Goal: Task Accomplishment & Management: Manage account settings

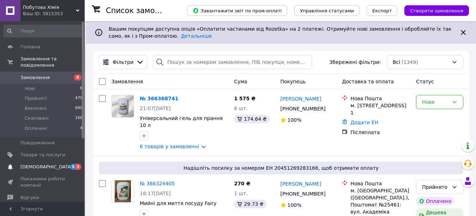
click at [40, 164] on span "[DEMOGRAPHIC_DATA]" at bounding box center [46, 167] width 52 height 6
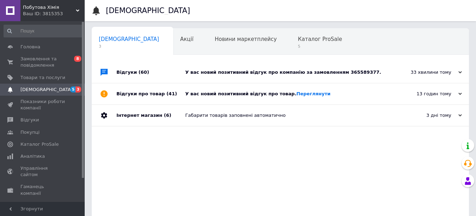
click at [223, 68] on div "У вас новий позитивний відгук про компанію за замовленням 365589377." at bounding box center [288, 72] width 206 height 21
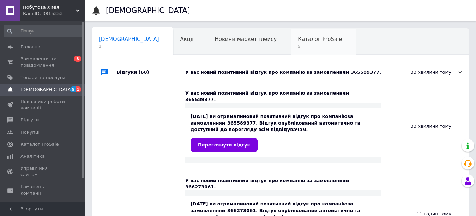
click at [298, 45] on span "5" at bounding box center [320, 46] width 44 height 5
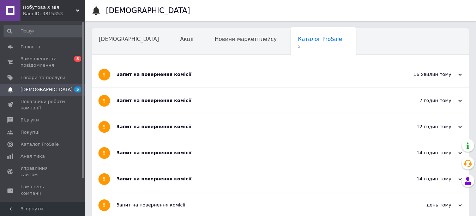
click at [190, 73] on div "Запит на повернення комісії" at bounding box center [253, 74] width 275 height 6
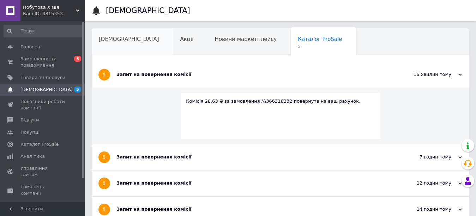
click at [130, 48] on div "[DEMOGRAPHIC_DATA]" at bounding box center [132, 42] width 81 height 27
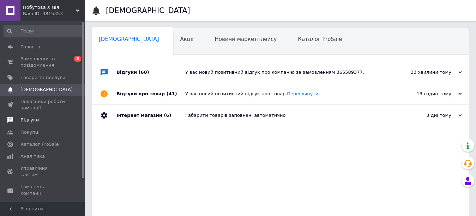
click at [32, 117] on span "Відгуки" at bounding box center [29, 120] width 18 height 6
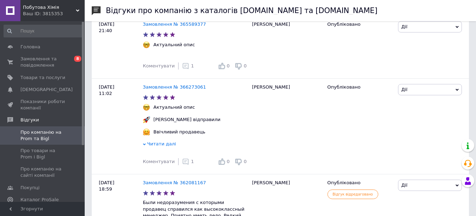
scroll to position [141, 0]
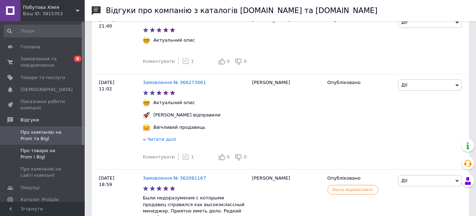
click at [45, 153] on span "Про товари на Prom і Bigl" at bounding box center [42, 153] width 45 height 13
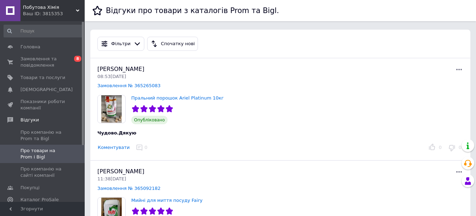
click at [121, 147] on button "Коментувати" at bounding box center [113, 147] width 32 height 7
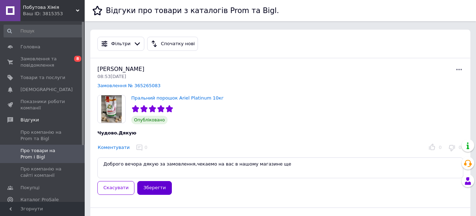
type textarea "Доброго вечора дякую за замовлення,чекаемо на вас в нашому магазине ще"
click at [158, 187] on button "Зберегти" at bounding box center [154, 188] width 34 height 14
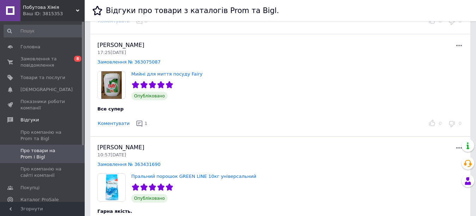
scroll to position [567, 0]
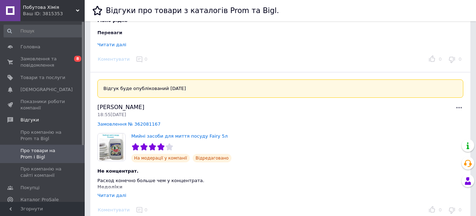
click at [114, 197] on div "Читати далі" at bounding box center [111, 195] width 29 height 5
click at [41, 64] on span "Замовлення та повідомлення" at bounding box center [42, 62] width 45 height 13
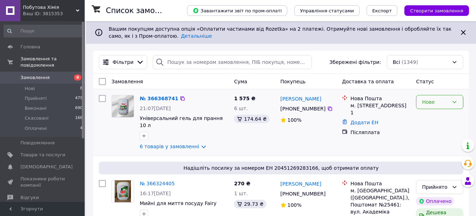
click at [454, 103] on icon at bounding box center [454, 102] width 4 height 2
click at [451, 120] on li "Прийнято" at bounding box center [439, 117] width 47 height 13
click at [156, 99] on link "№ 366368741" at bounding box center [157, 99] width 35 height 6
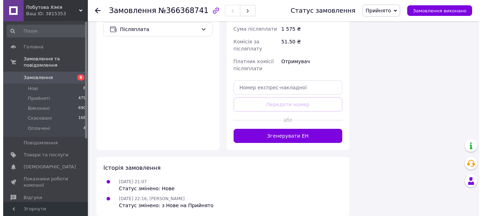
scroll to position [297, 0]
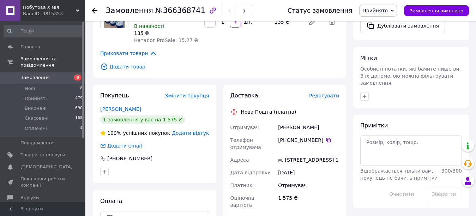
click at [320, 93] on span "Редагувати" at bounding box center [324, 96] width 30 height 6
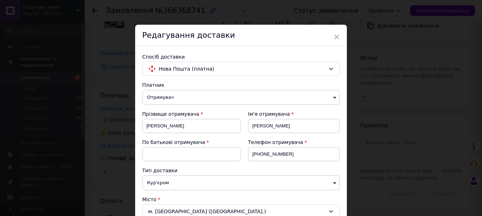
drag, startPoint x: 310, startPoint y: 32, endPoint x: 330, endPoint y: 36, distance: 21.2
click at [330, 36] on div "Редагування доставки" at bounding box center [241, 36] width 212 height 22
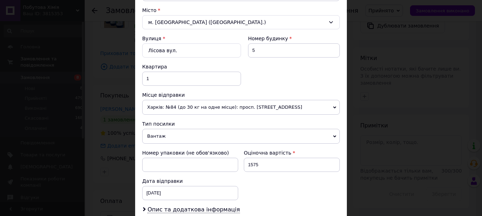
scroll to position [351, 0]
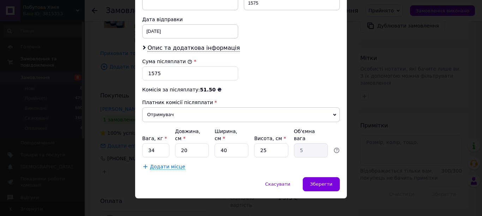
click at [166, 164] on span "Додати місце" at bounding box center [167, 167] width 35 height 6
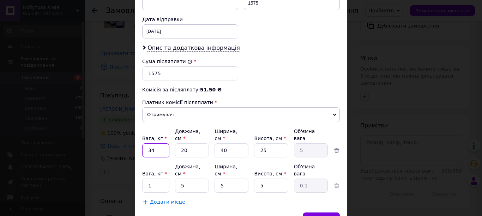
click at [153, 143] on input "34" at bounding box center [155, 150] width 27 height 14
type input "3"
type input "1"
type input "14"
click at [157, 178] on input "1" at bounding box center [155, 185] width 27 height 14
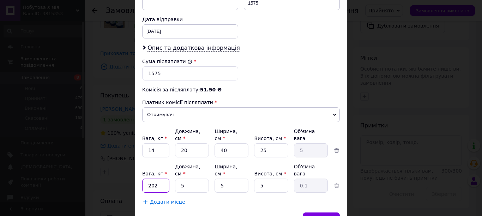
type input "202"
click at [179, 178] on input "5" at bounding box center [192, 185] width 34 height 14
type input "25"
type input "0.16"
type input "25"
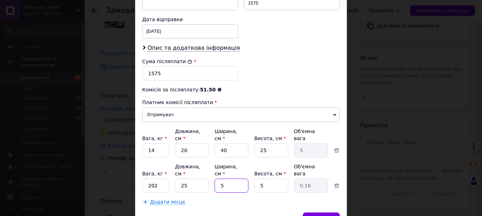
click at [219, 178] on input "5" at bounding box center [231, 185] width 34 height 14
type input "25"
type input "0.78"
type input "25"
click at [258, 178] on input "5" at bounding box center [271, 185] width 34 height 14
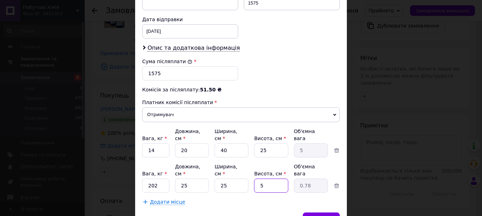
type input "25"
type input "3.91"
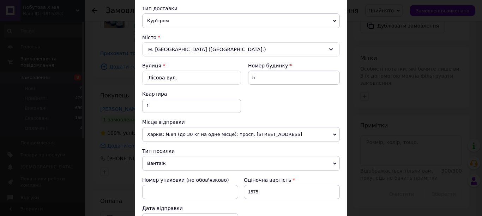
scroll to position [0, 0]
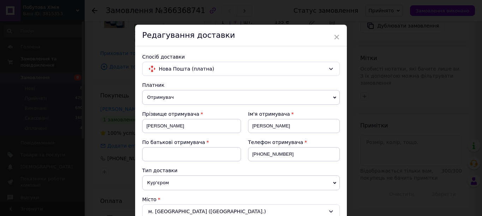
type input "25"
click at [213, 152] on input at bounding box center [191, 154] width 99 height 14
type input "С"
type input "о"
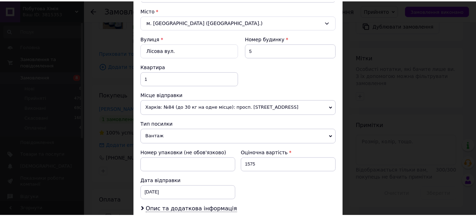
scroll to position [378, 0]
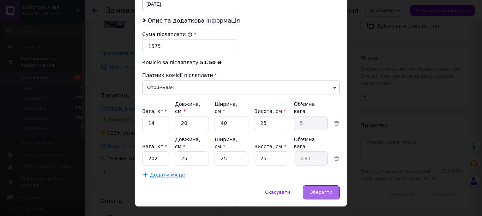
type input "ивановна"
click at [314, 189] on span "Зберегти" at bounding box center [321, 191] width 22 height 5
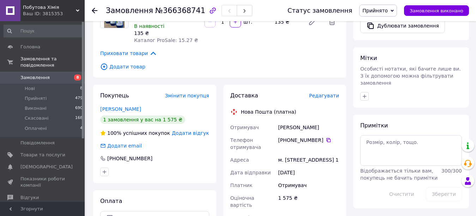
scroll to position [486, 0]
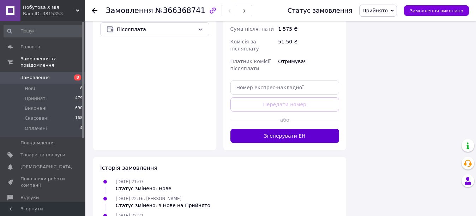
click at [311, 133] on button "Згенерувати ЕН" at bounding box center [284, 136] width 109 height 14
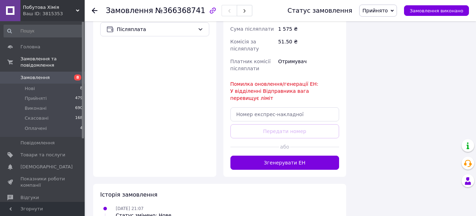
click at [40, 74] on span "Замовлення" at bounding box center [34, 77] width 29 height 6
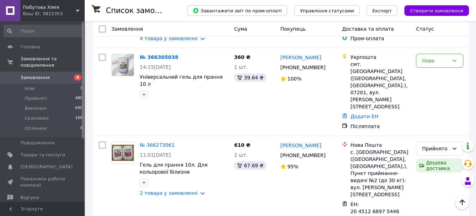
scroll to position [378, 0]
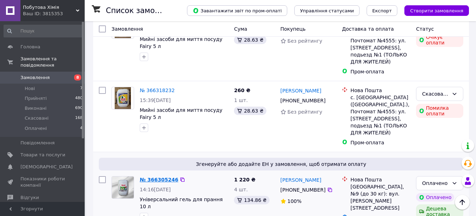
click at [150, 177] on link "№ 366305246" at bounding box center [159, 180] width 38 height 6
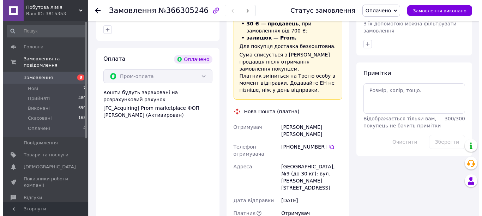
scroll to position [189, 0]
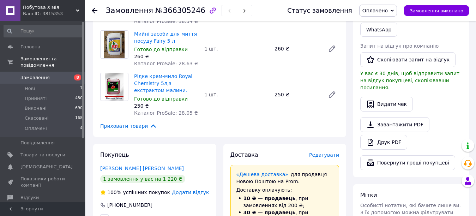
click at [328, 152] on span "Редагувати" at bounding box center [324, 155] width 30 height 6
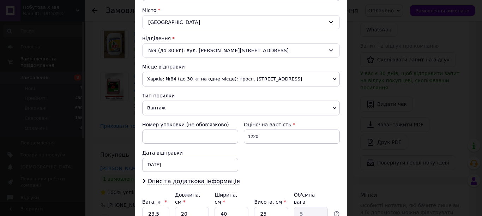
click at [476, 33] on div "× Редагування доставки Спосіб доставки Нова Пошта (платна) Платник Отримувач Ві…" at bounding box center [241, 108] width 482 height 216
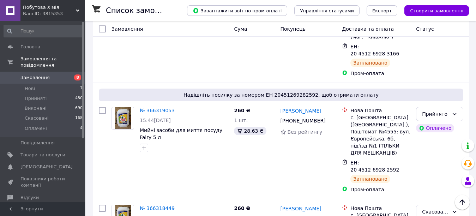
scroll to position [378, 0]
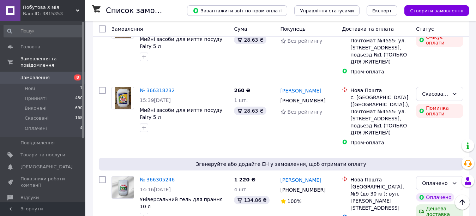
click at [437, 140] on li "Прийнято" at bounding box center [439, 140] width 47 height 13
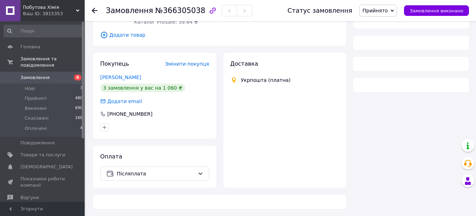
scroll to position [351, 0]
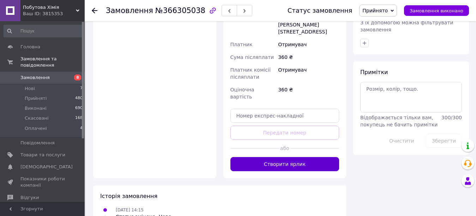
click at [294, 157] on button "Створити ярлик" at bounding box center [284, 164] width 109 height 14
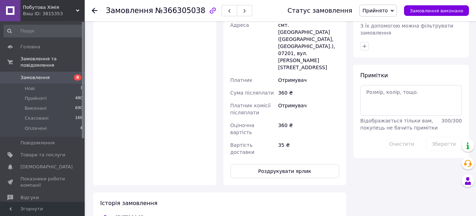
scroll to position [159, 0]
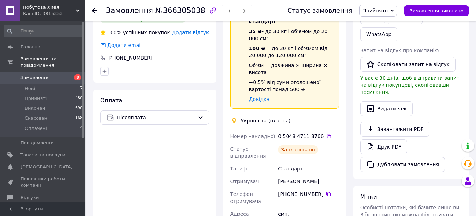
click at [34, 72] on link "Замовлення 8" at bounding box center [43, 78] width 87 height 12
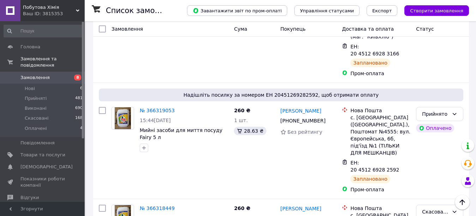
scroll to position [378, 0]
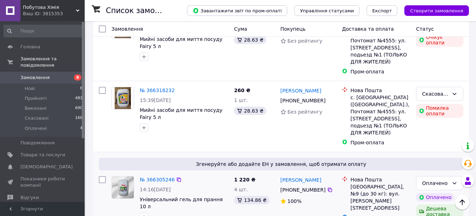
click at [411, 160] on span "Згенеруйте або додайте ЕН у замовлення, щоб отримати оплату" at bounding box center [281, 163] width 359 height 7
click at [152, 177] on link "№ 366305246" at bounding box center [157, 180] width 35 height 6
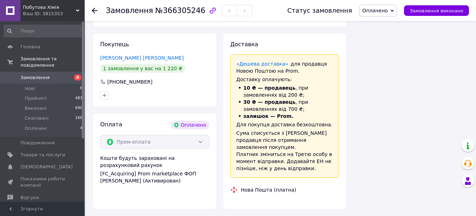
scroll to position [378, 0]
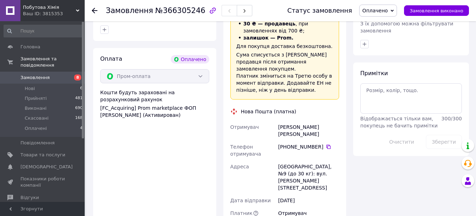
click at [475, 102] on div "Замовлення №366305246 Статус замовлення Оплачено Прийнято Виконано Скасовано За…" at bounding box center [281, 23] width 390 height 761
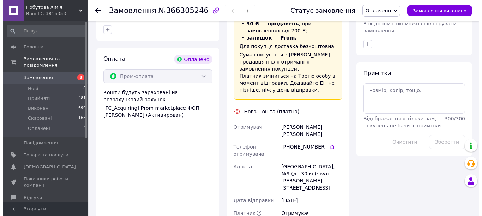
scroll to position [189, 0]
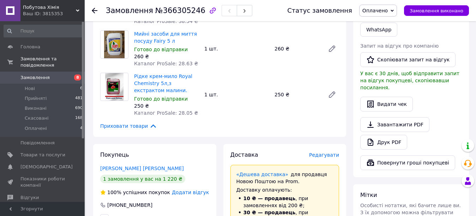
click at [326, 152] on span "Редагувати" at bounding box center [324, 155] width 30 height 6
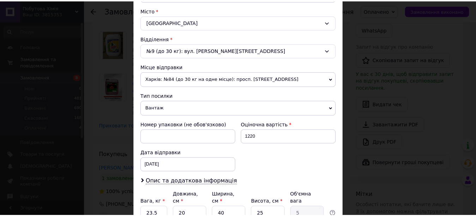
scroll to position [253, 0]
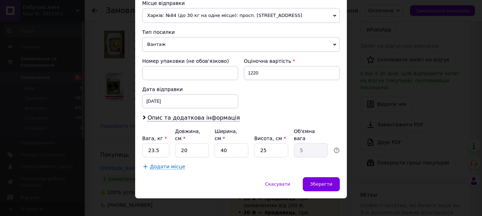
click at [150, 164] on span "Додати місце" at bounding box center [167, 167] width 35 height 6
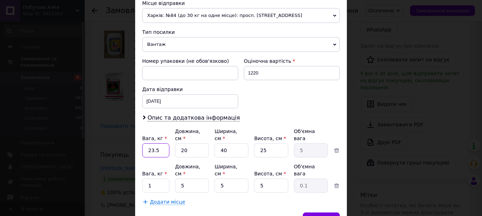
click at [149, 143] on input "23.5" at bounding box center [155, 150] width 27 height 14
type input "13.5"
click at [151, 178] on input "1" at bounding box center [155, 185] width 27 height 14
type input "10"
click at [178, 178] on input "5" at bounding box center [192, 185] width 34 height 14
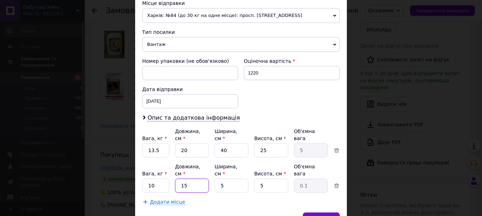
type input "15"
click at [218, 178] on input "5" at bounding box center [231, 185] width 34 height 14
type input "15"
type input "0.28"
type input "15"
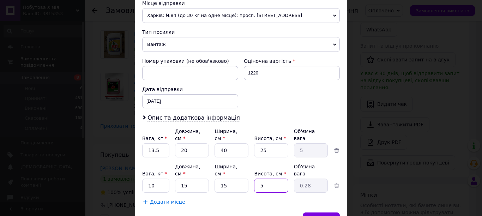
click at [254, 178] on input "5" at bounding box center [271, 185] width 34 height 14
type input "15"
type input "0.84"
type input "15"
click at [318, 212] on div "Зберегти" at bounding box center [321, 219] width 37 height 14
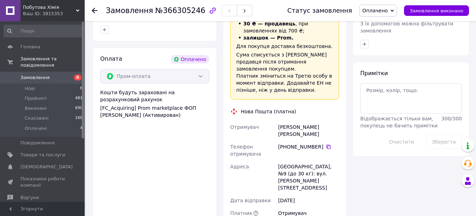
scroll to position [567, 0]
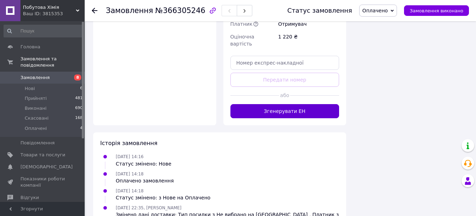
click at [301, 104] on button "Згенерувати ЕН" at bounding box center [284, 111] width 109 height 14
